Goal: Transaction & Acquisition: Purchase product/service

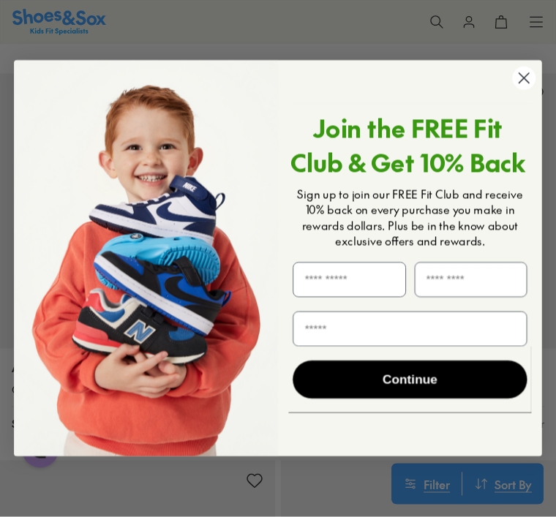
scroll to position [5431, 0]
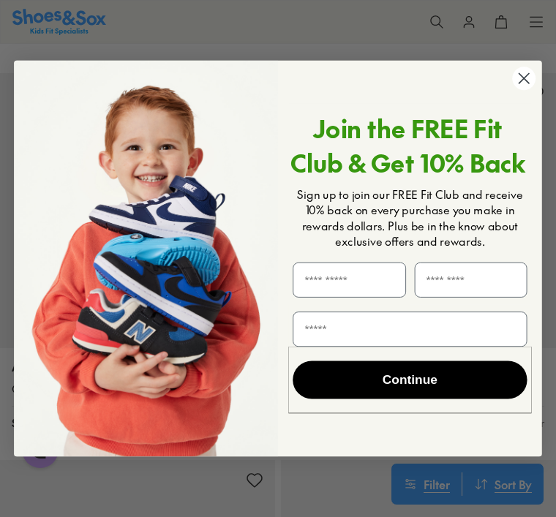
click at [524, 90] on circle "Close dialog" at bounding box center [523, 78] width 23 height 23
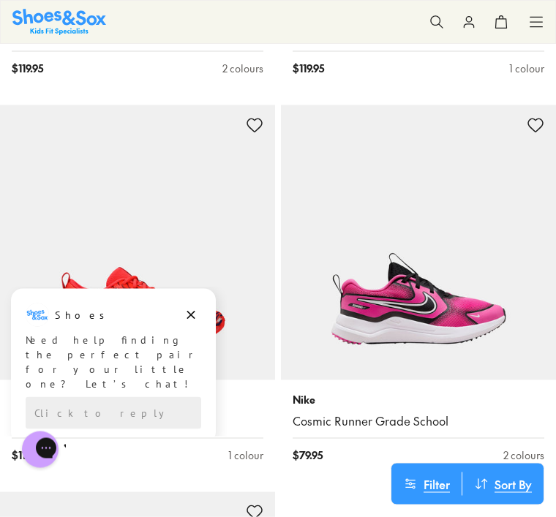
scroll to position [6176, 0]
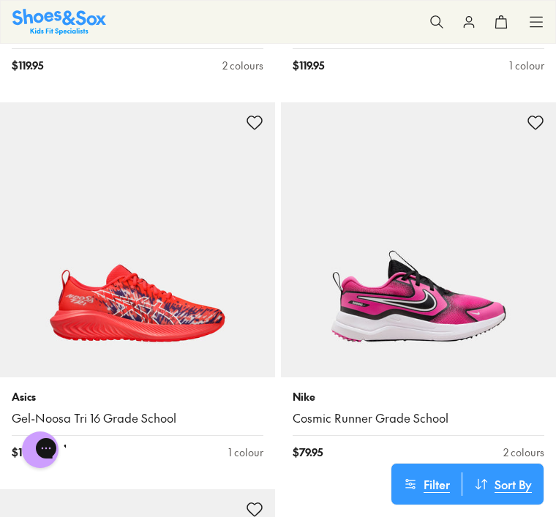
click at [184, 357] on img at bounding box center [137, 239] width 275 height 275
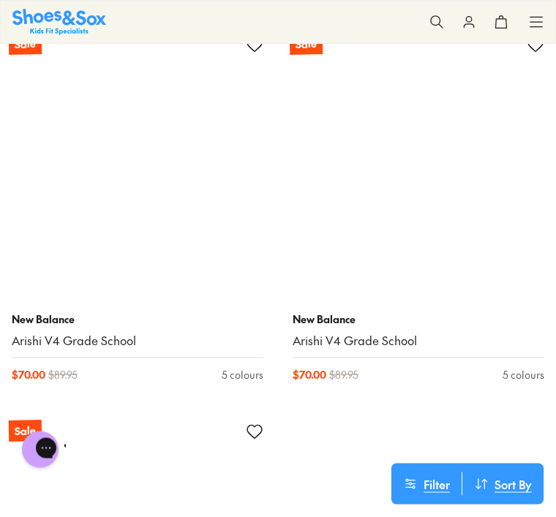
scroll to position [12452, 0]
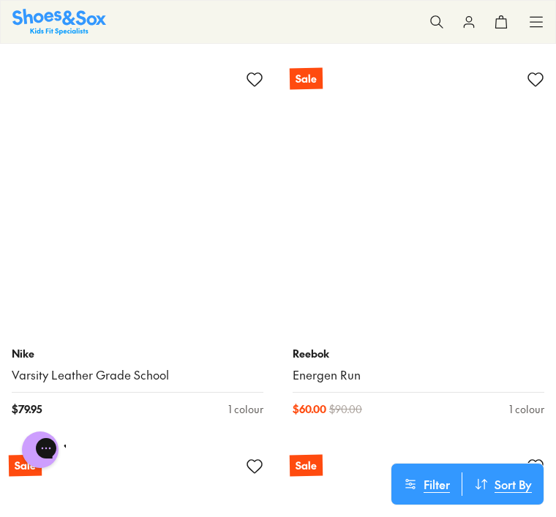
scroll to position [16284, 0]
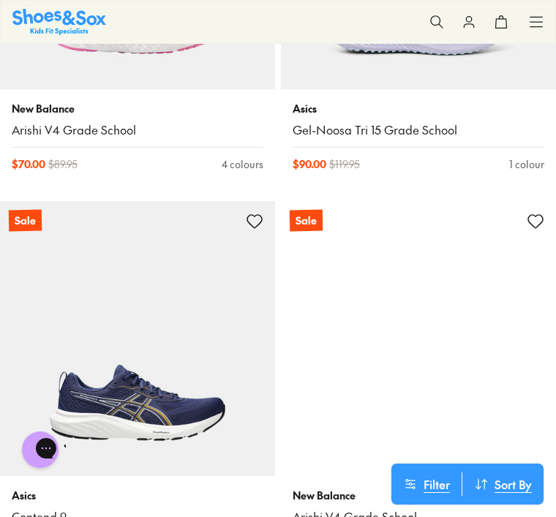
scroll to position [19625, 0]
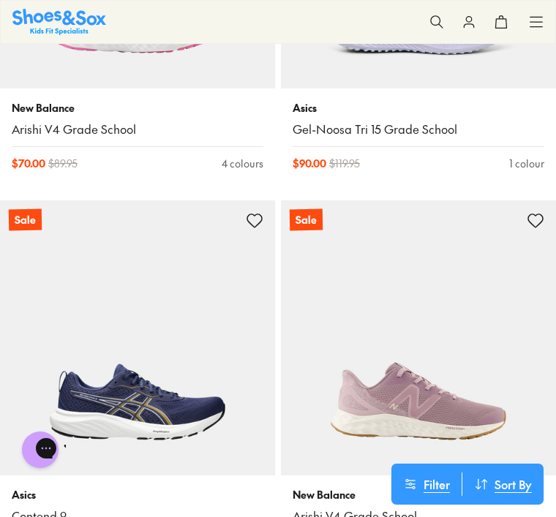
click at [534, 201] on img at bounding box center [418, 338] width 275 height 275
click at [534, 212] on icon at bounding box center [536, 221] width 18 height 18
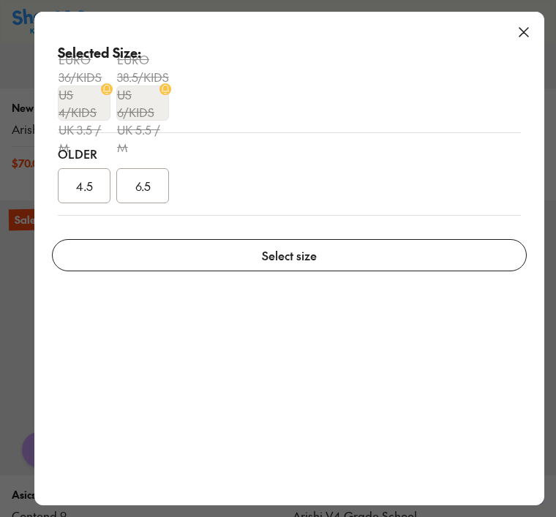
scroll to position [19671, 0]
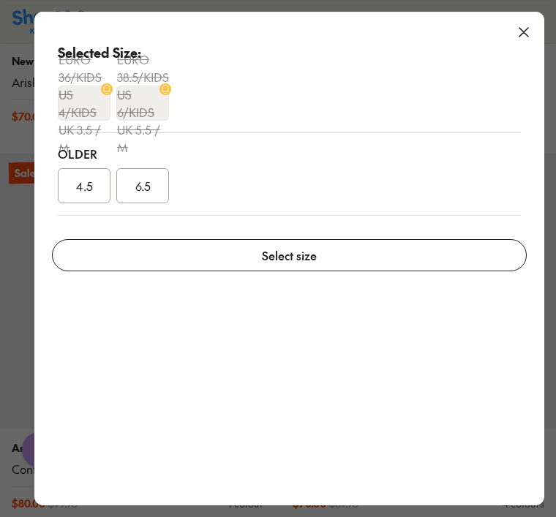
click at [520, 31] on icon at bounding box center [524, 32] width 18 height 18
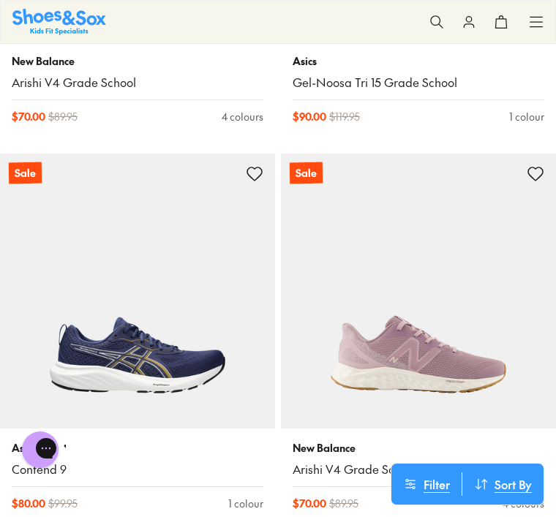
scroll to position [0, 0]
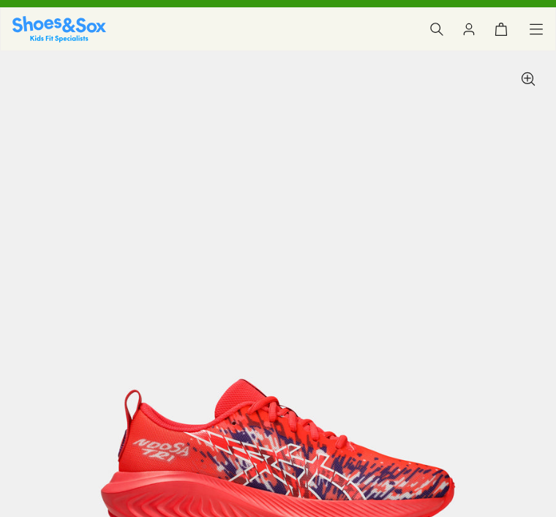
scroll to position [28, 0]
select select "*"
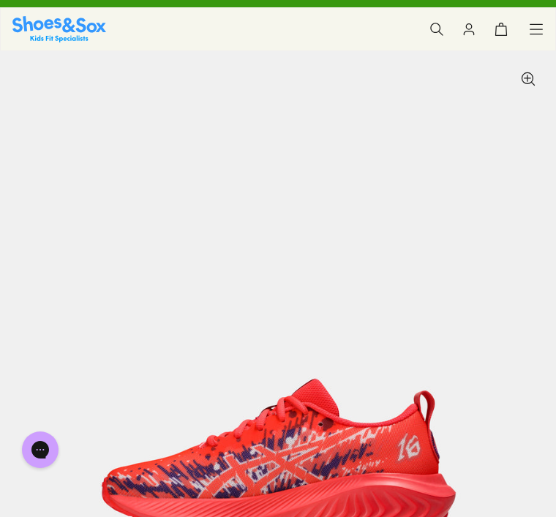
scroll to position [0, 556]
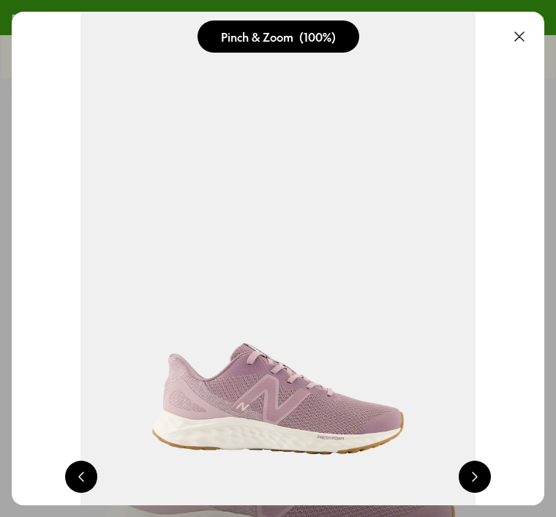
select select "*"
